Goal: Navigation & Orientation: Find specific page/section

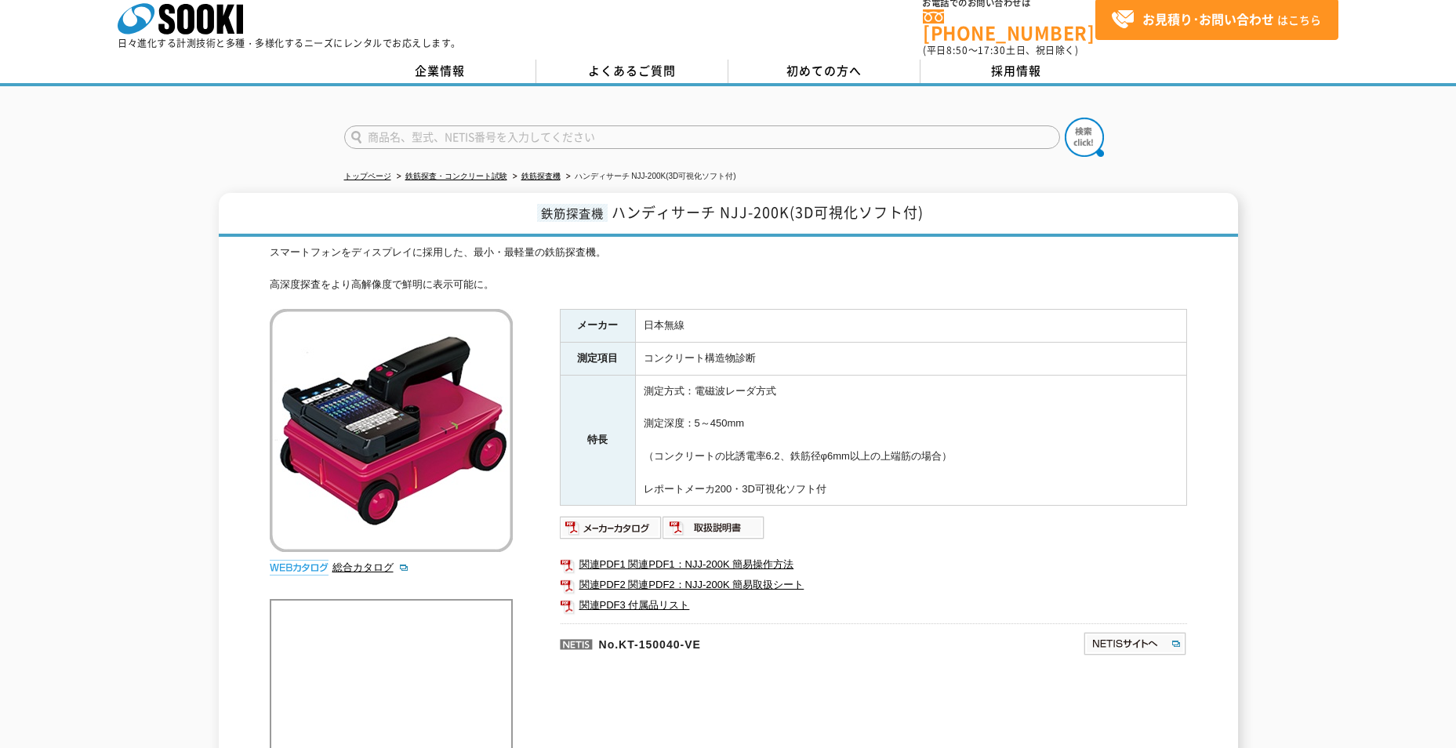
scroll to position [8, 0]
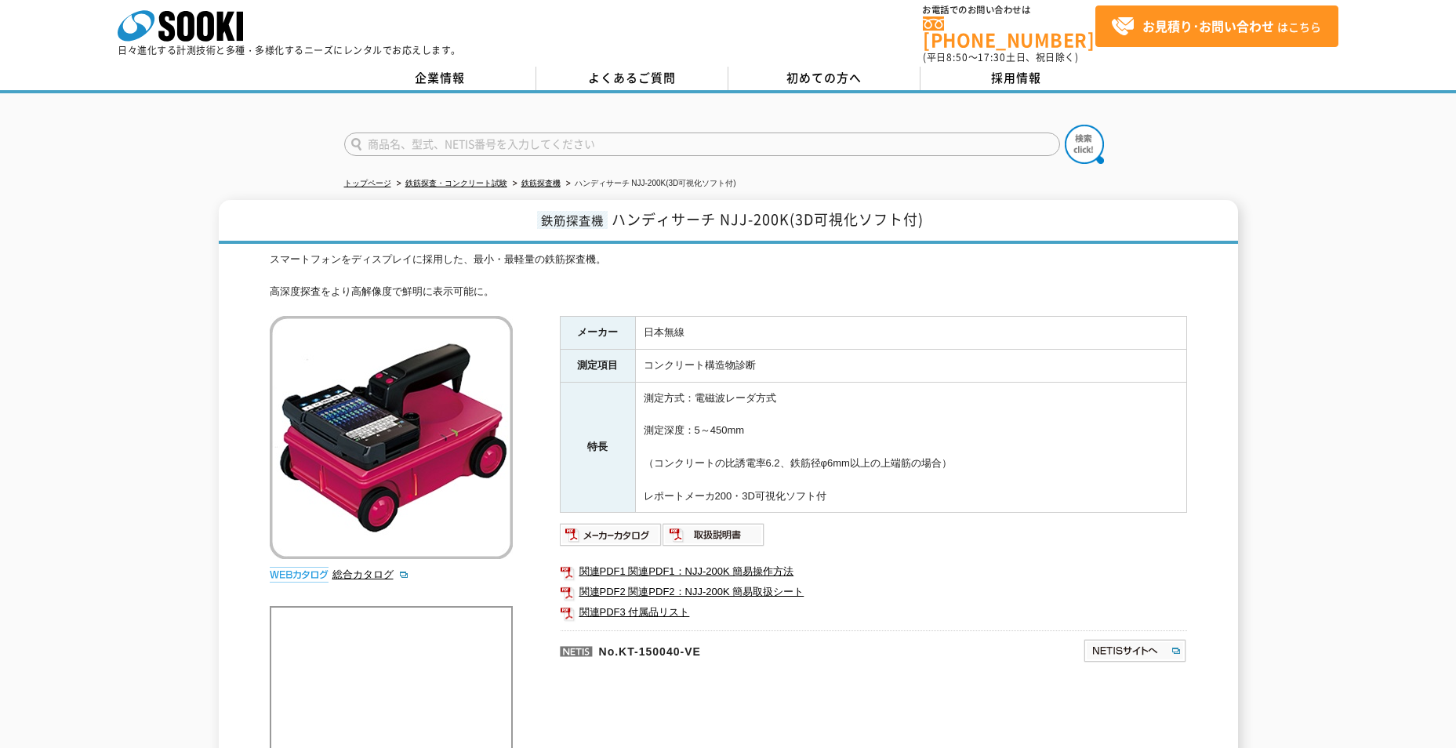
click at [340, 416] on img at bounding box center [391, 437] width 243 height 243
click at [148, 21] on icon "株式会社 ソーキ" at bounding box center [180, 25] width 125 height 31
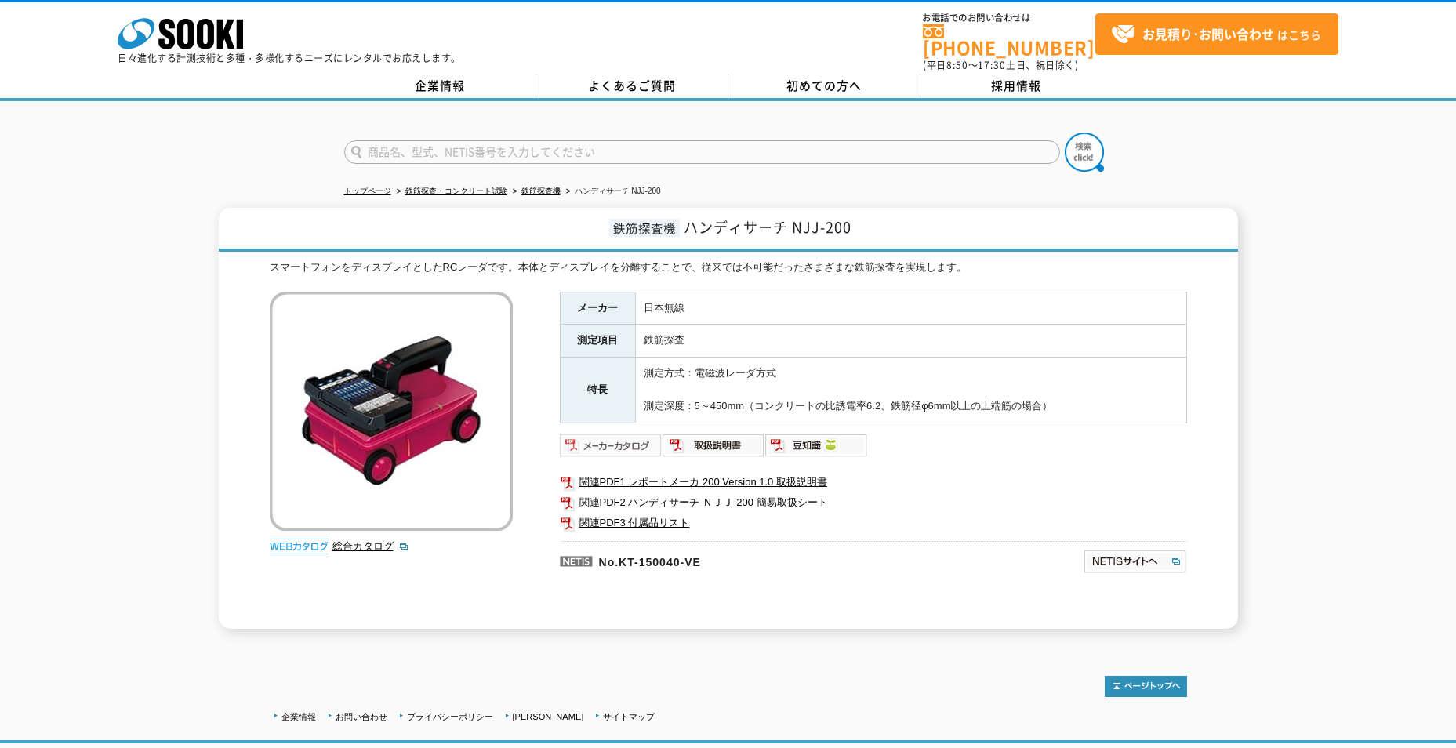
click at [614, 437] on img at bounding box center [611, 445] width 103 height 25
